Goal: Find specific page/section: Find specific page/section

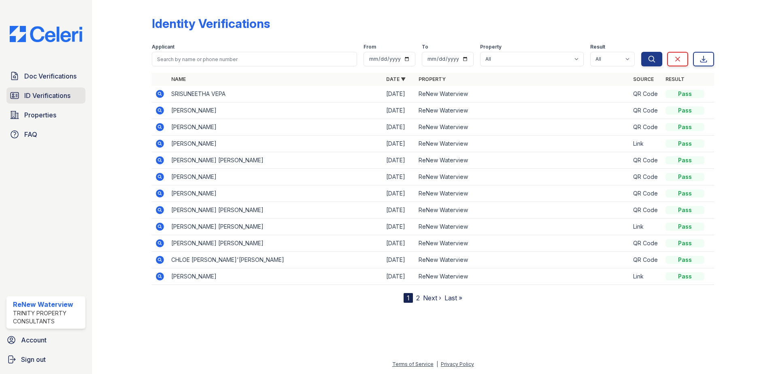
click at [58, 98] on span "ID Verifications" at bounding box center [47, 96] width 46 height 10
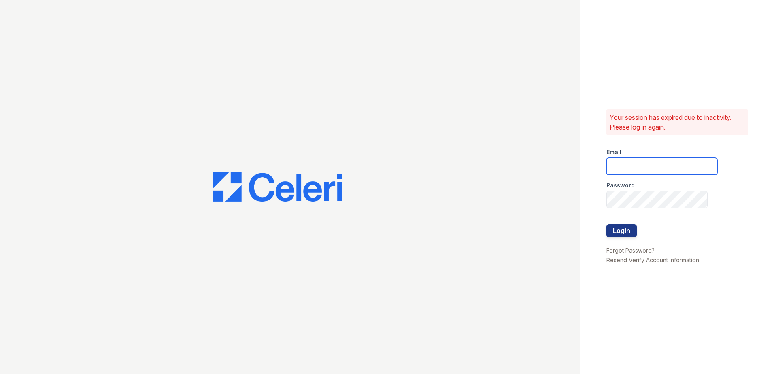
type input "[EMAIL_ADDRESS][DOMAIN_NAME]"
click at [633, 230] on button "Login" at bounding box center [622, 230] width 30 height 13
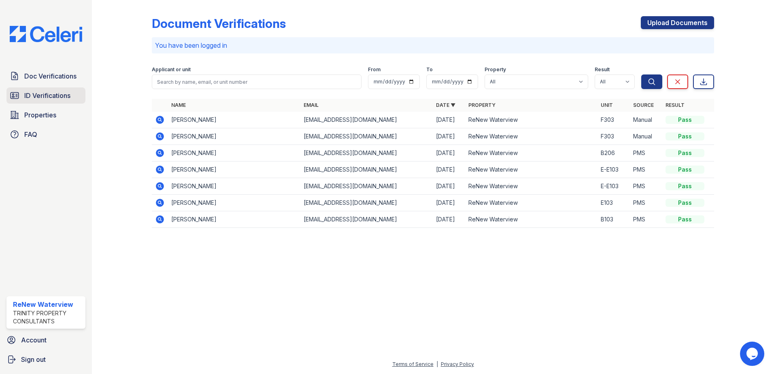
click at [38, 87] on link "ID Verifications" at bounding box center [45, 95] width 79 height 16
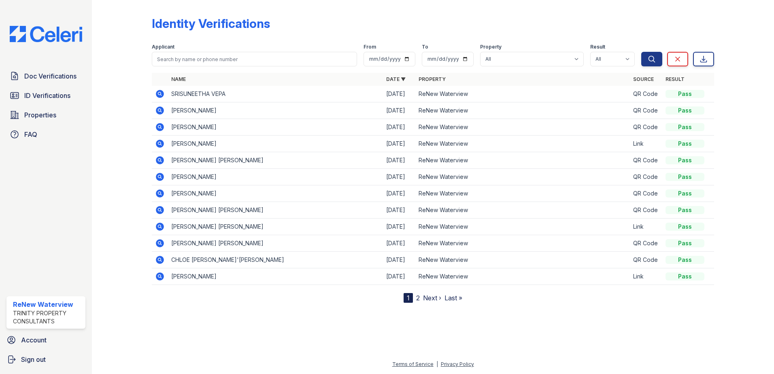
click at [134, 58] on div at bounding box center [128, 153] width 47 height 300
click at [58, 93] on span "ID Verifications" at bounding box center [47, 96] width 46 height 10
click at [51, 92] on span "ID Verifications" at bounding box center [47, 96] width 46 height 10
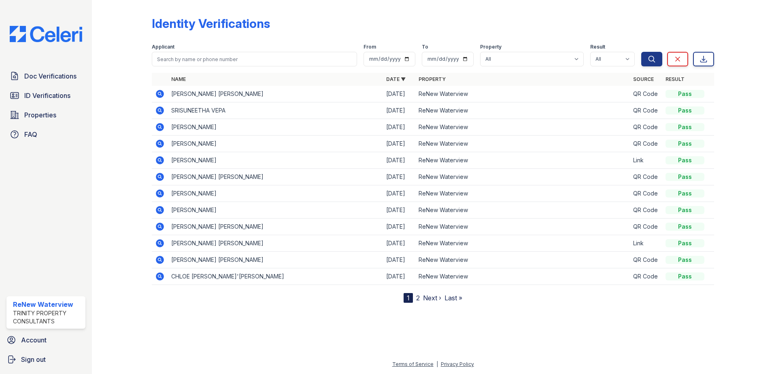
click at [140, 41] on div at bounding box center [128, 153] width 47 height 300
click at [41, 100] on span "ID Verifications" at bounding box center [47, 96] width 46 height 10
click at [60, 96] on span "ID Verifications" at bounding box center [47, 96] width 46 height 10
click at [64, 96] on span "ID Verifications" at bounding box center [47, 96] width 46 height 10
click at [138, 63] on div at bounding box center [128, 153] width 47 height 300
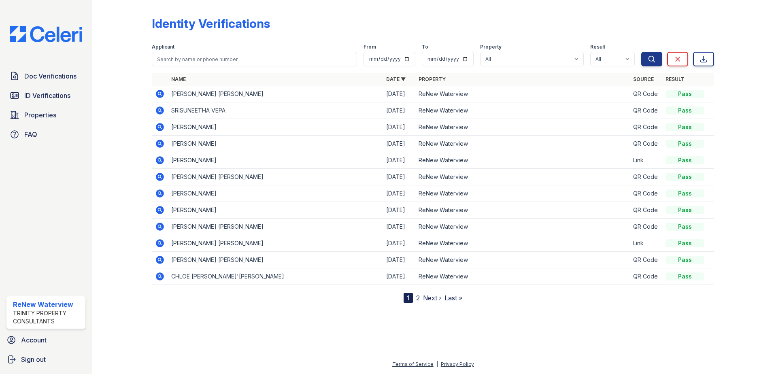
click at [145, 63] on div at bounding box center [128, 153] width 47 height 300
click at [62, 96] on span "ID Verifications" at bounding box center [47, 96] width 46 height 10
click at [115, 40] on div at bounding box center [128, 153] width 47 height 300
click at [61, 97] on span "ID Verifications" at bounding box center [47, 96] width 46 height 10
click at [131, 70] on div at bounding box center [128, 153] width 47 height 300
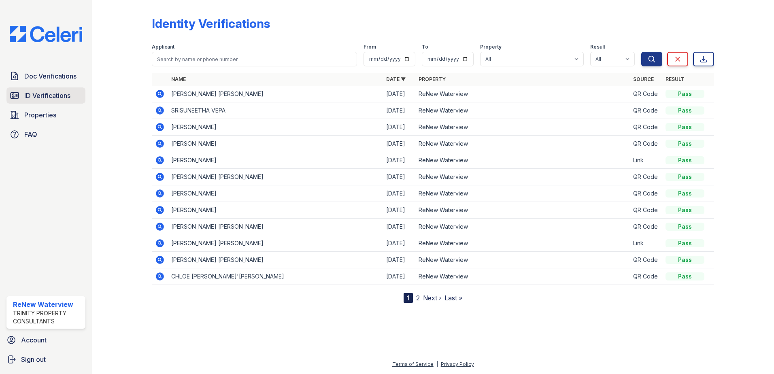
click at [67, 97] on span "ID Verifications" at bounding box center [47, 96] width 46 height 10
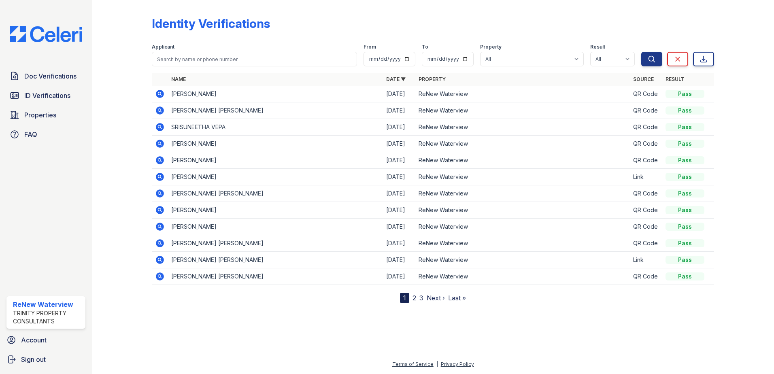
click at [346, 25] on div "Identity Verifications" at bounding box center [433, 26] width 563 height 21
click at [334, 34] on div "Identity Verifications" at bounding box center [433, 26] width 563 height 21
